Goal: Task Accomplishment & Management: Manage account settings

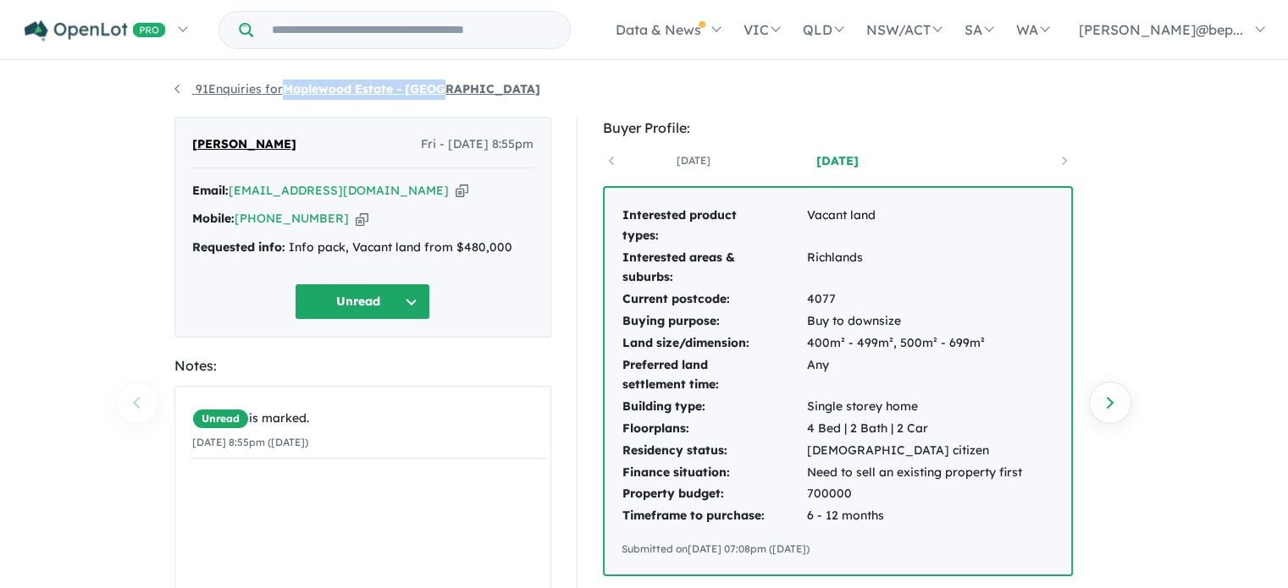
drag, startPoint x: 467, startPoint y: 90, endPoint x: 290, endPoint y: 83, distance: 177.1
click at [290, 83] on ul "91 Enquiries for Maplewood Estate - Wacol" at bounding box center [644, 90] width 940 height 20
copy strong "Maplewood Estate - [GEOGRAPHIC_DATA]"
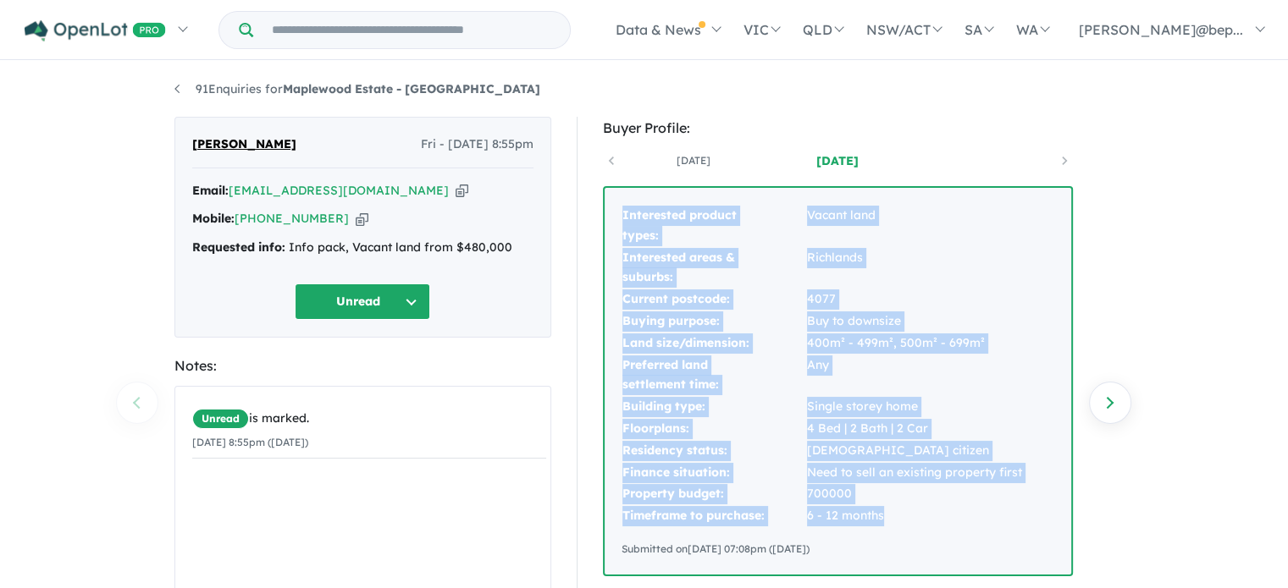
drag, startPoint x: 619, startPoint y: 218, endPoint x: 894, endPoint y: 508, distance: 400.0
click at [894, 508] on div "Interested product types: Vacant land Interested areas & suburbs: Richlands Cur…" at bounding box center [837, 381] width 466 height 387
copy tbody "Interested product types: Vacant land Interested areas & suburbs: Richlands Cur…"
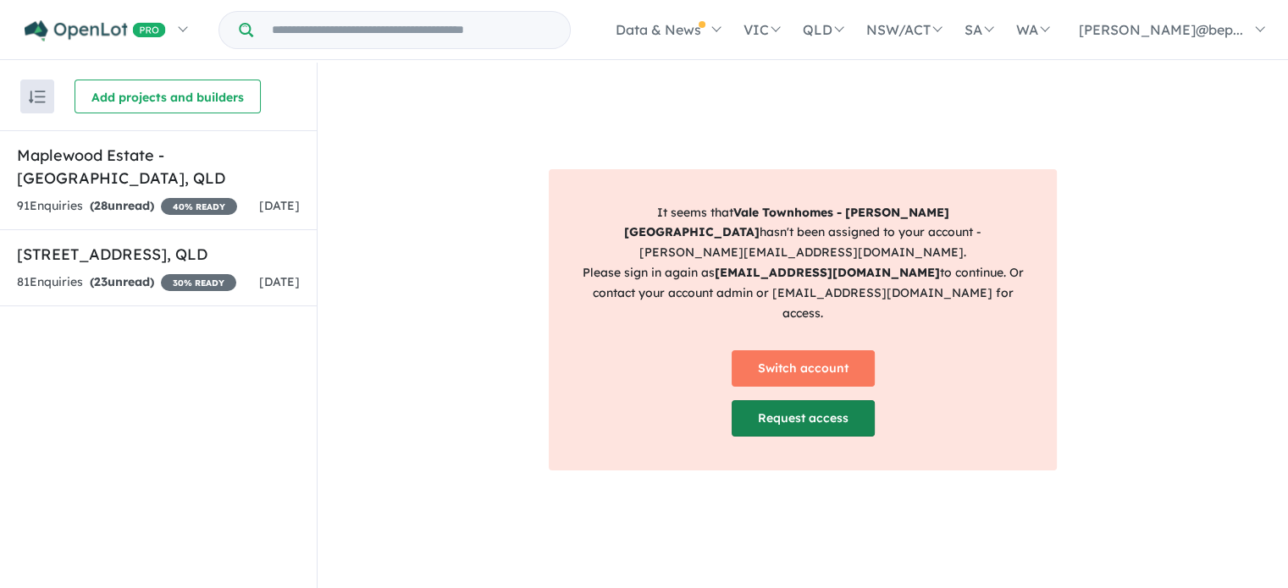
click at [806, 403] on link "Request access" at bounding box center [802, 418] width 143 height 36
